Goal: Check status

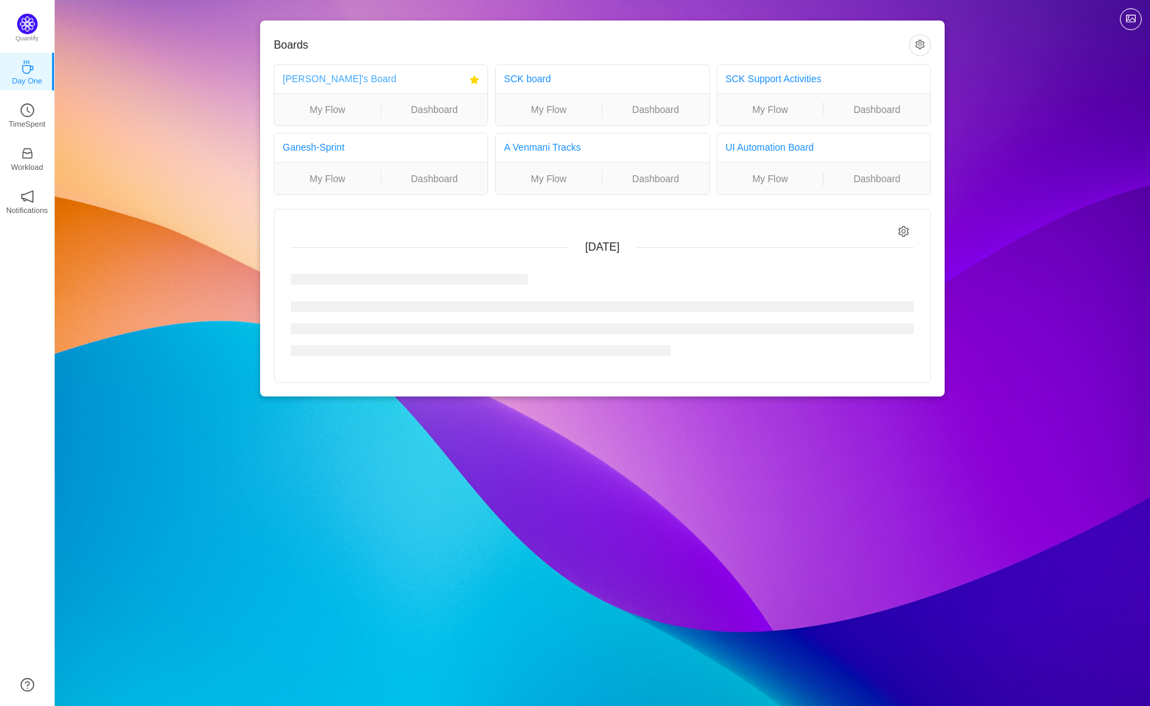
click at [309, 79] on link "[PERSON_NAME]'s Board" at bounding box center [340, 78] width 114 height 11
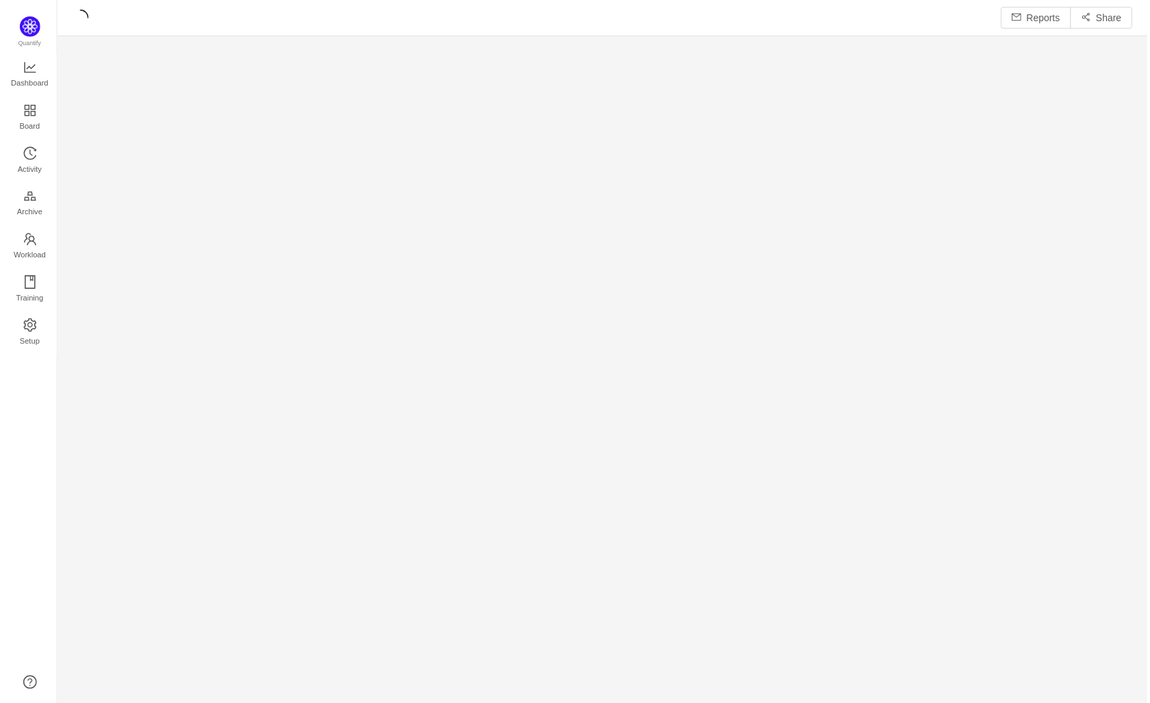
scroll to position [686, 1064]
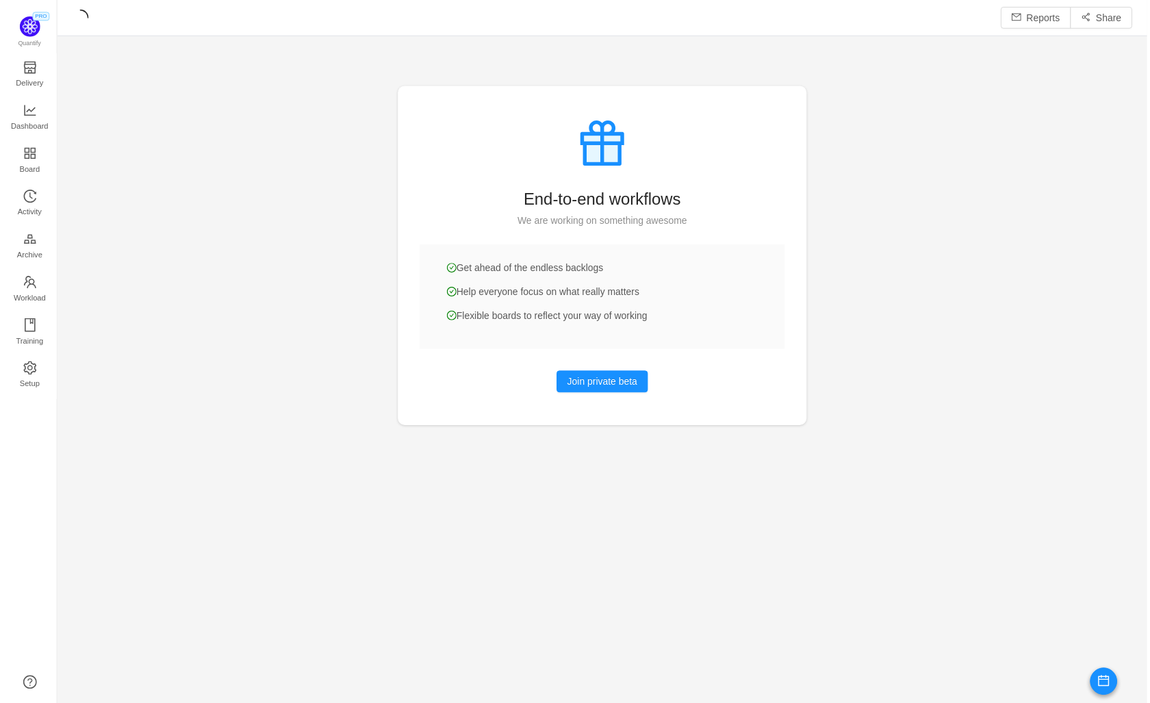
scroll to position [682, 1064]
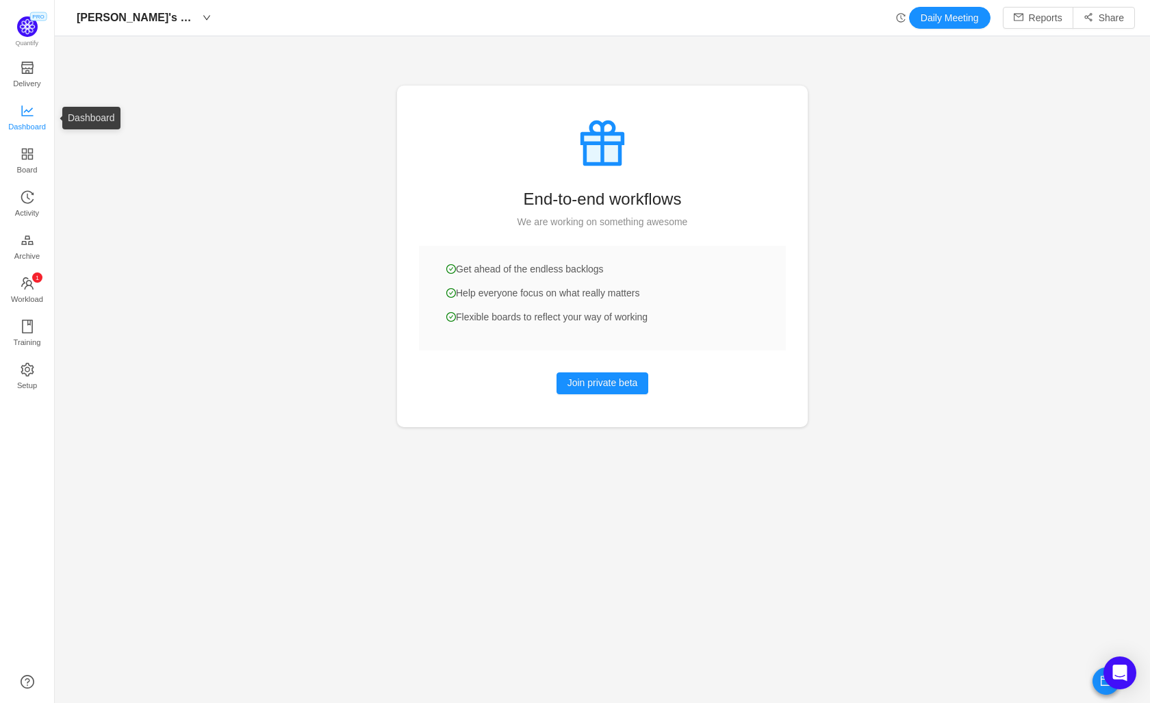
click at [34, 120] on span "Dashboard" at bounding box center [27, 126] width 38 height 27
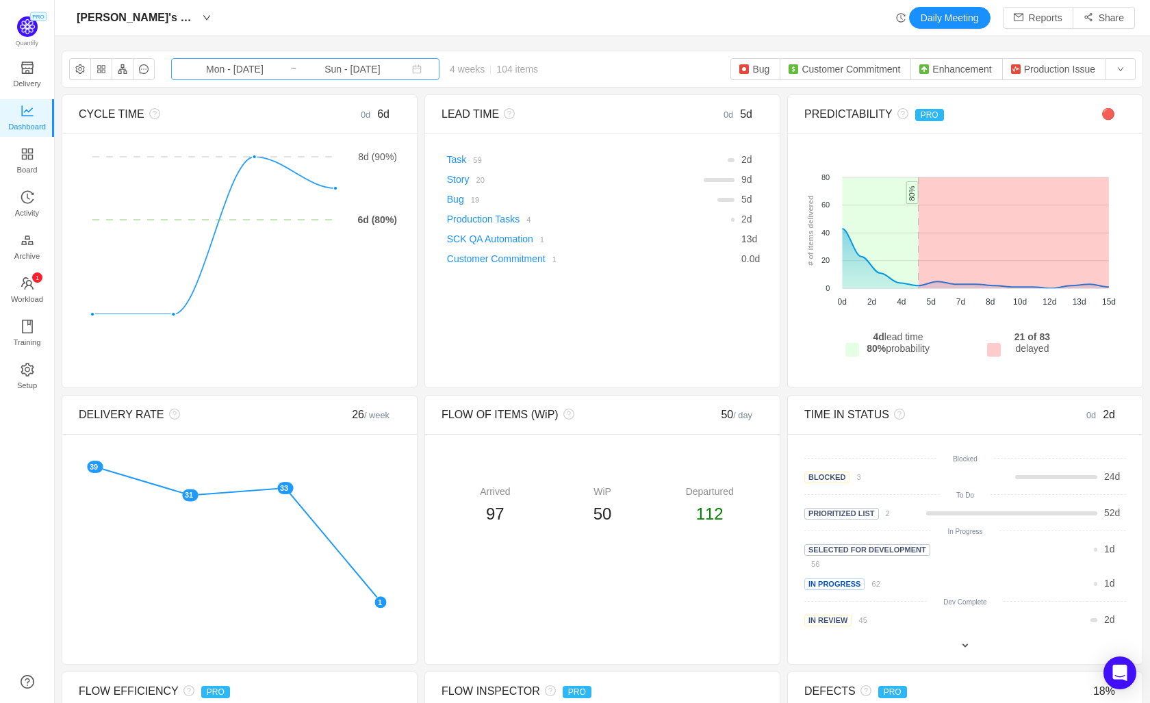
click at [259, 68] on input "Mon - Aug 04, 2025" at bounding box center [234, 69] width 111 height 15
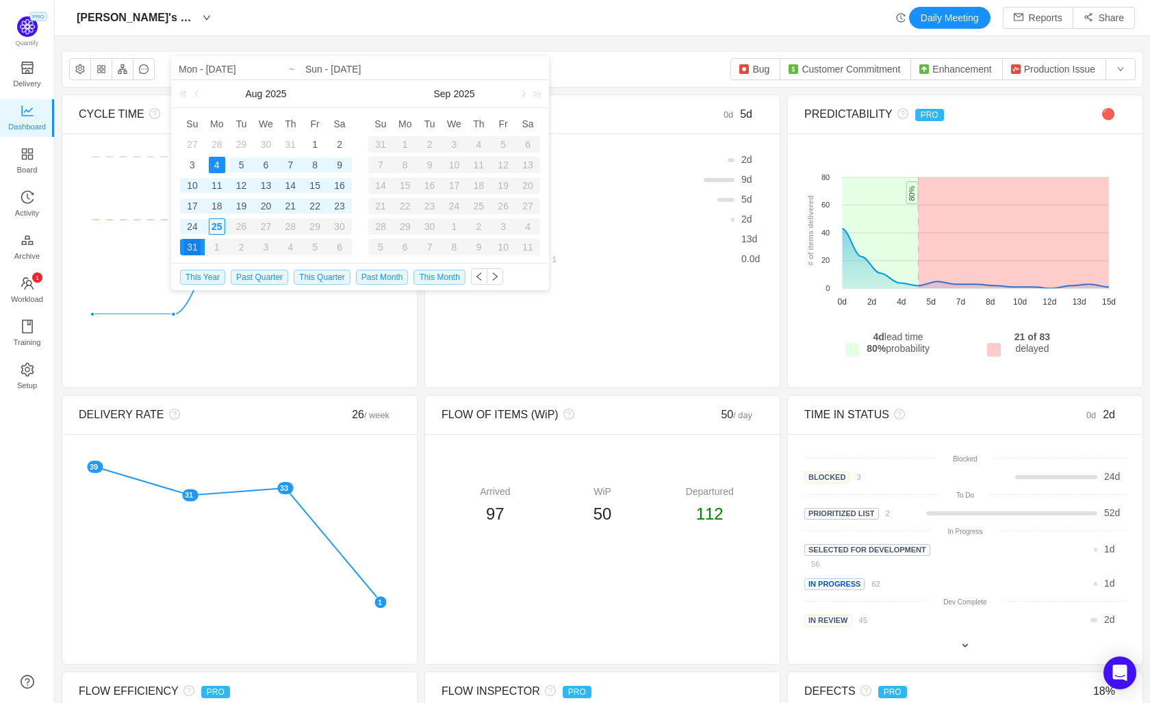
click at [221, 166] on div "4" at bounding box center [217, 165] width 16 height 16
click at [316, 207] on div "22" at bounding box center [315, 206] width 16 height 16
type input "Fri - Aug 22, 2025"
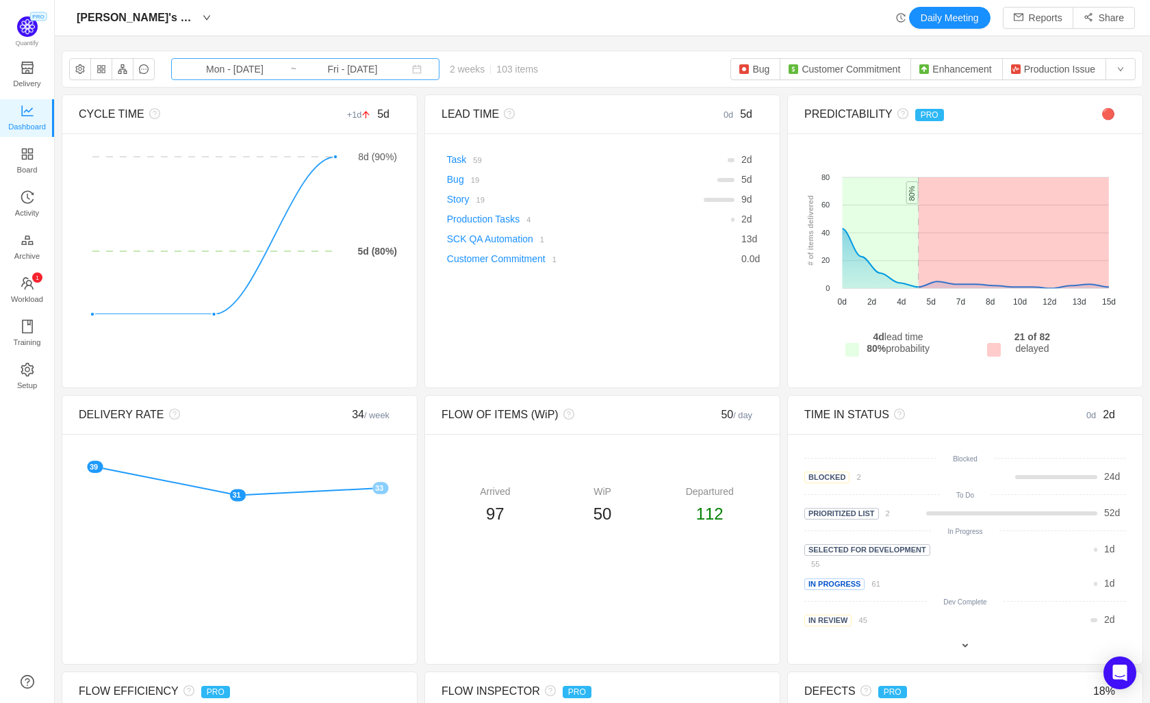
click at [242, 68] on input "Mon - Aug 04, 2025" at bounding box center [234, 69] width 111 height 15
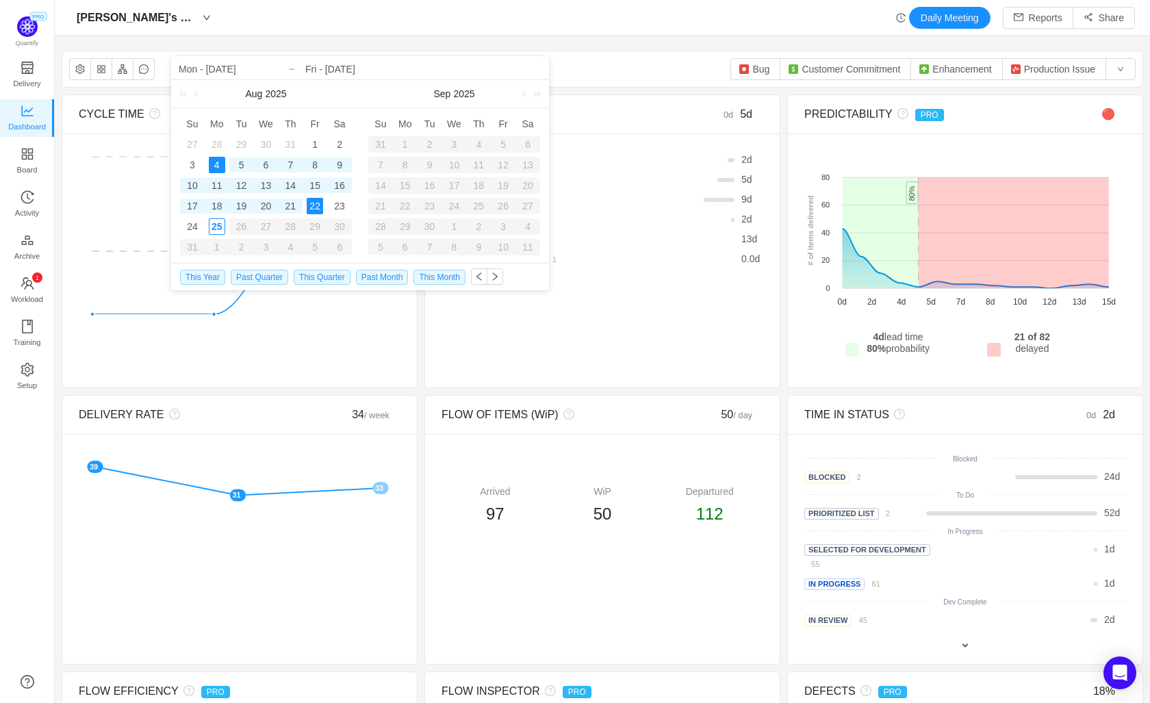
click at [218, 183] on div "11" at bounding box center [217, 185] width 16 height 16
click at [317, 209] on div "22" at bounding box center [315, 206] width 16 height 16
type input "Mon - Aug 11, 2025"
